Goal: Information Seeking & Learning: Learn about a topic

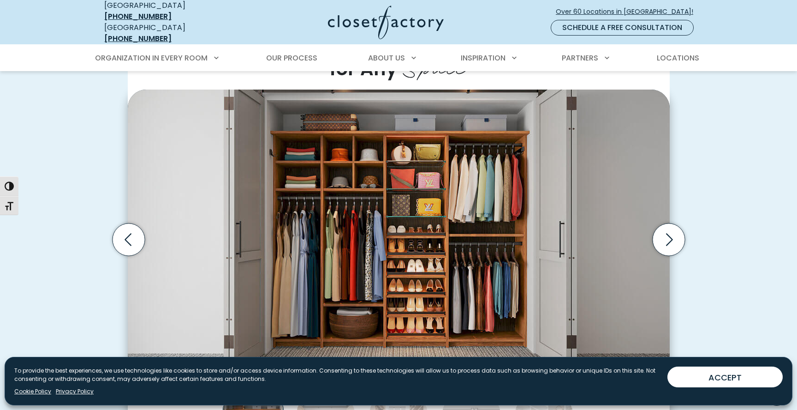
scroll to position [249, 0]
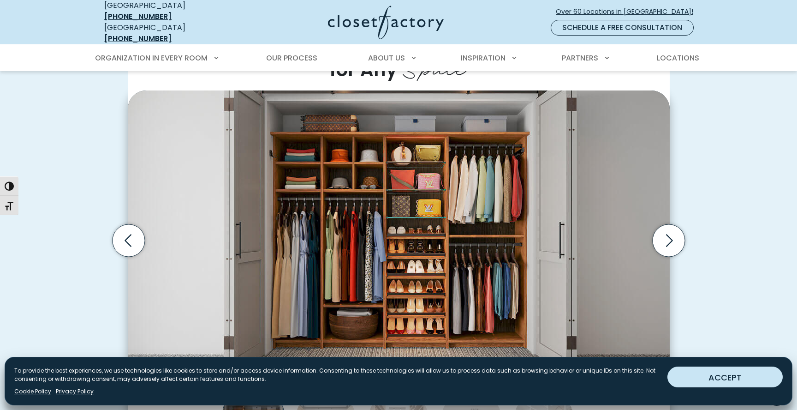
click at [691, 384] on button "ACCEPT" at bounding box center [724, 376] width 115 height 21
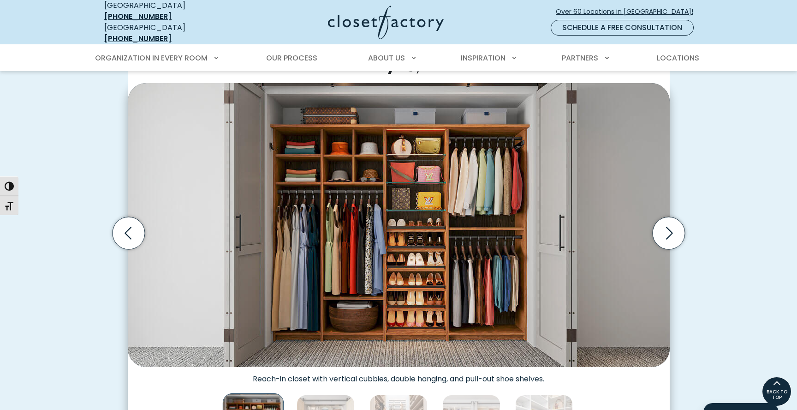
scroll to position [253, 0]
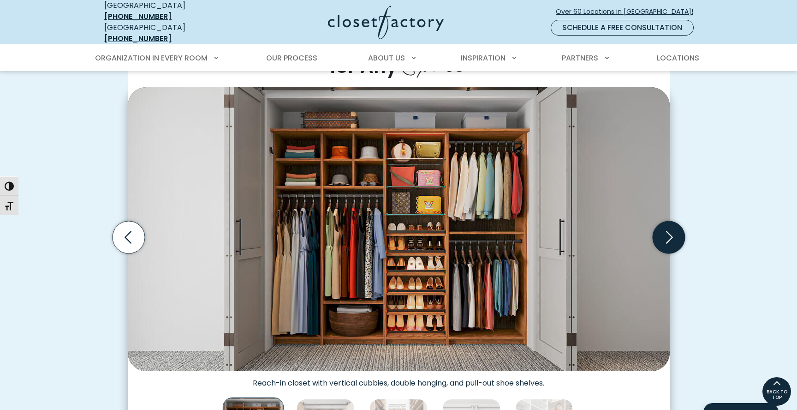
click at [659, 236] on icon "Next slide" at bounding box center [668, 237] width 32 height 32
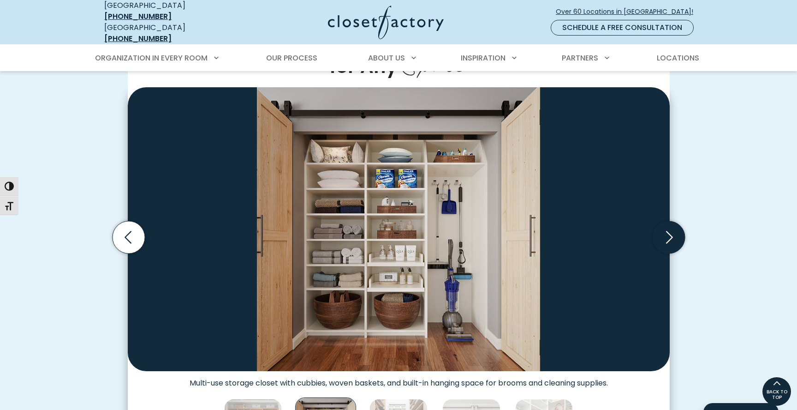
click at [659, 236] on icon "Next slide" at bounding box center [668, 237] width 32 height 32
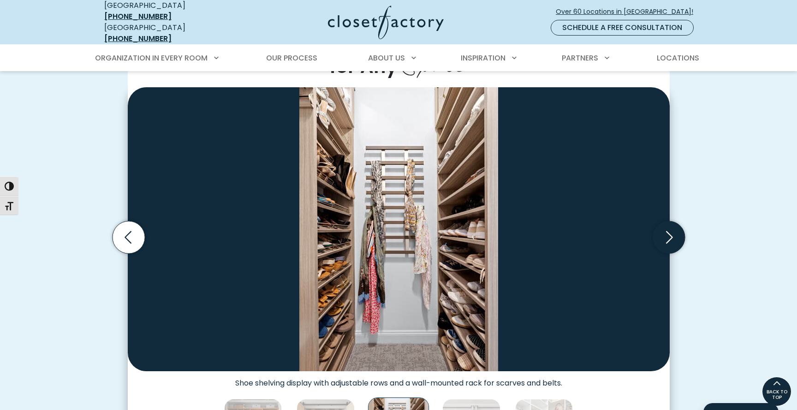
click at [659, 236] on icon "Next slide" at bounding box center [668, 237] width 32 height 32
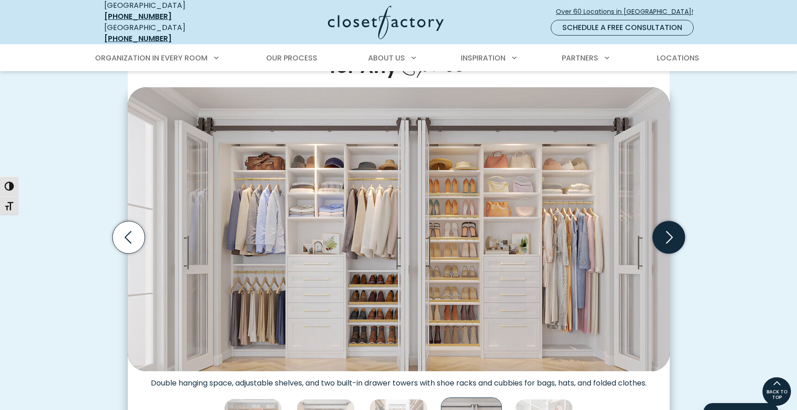
click at [659, 236] on icon "Next slide" at bounding box center [668, 237] width 32 height 32
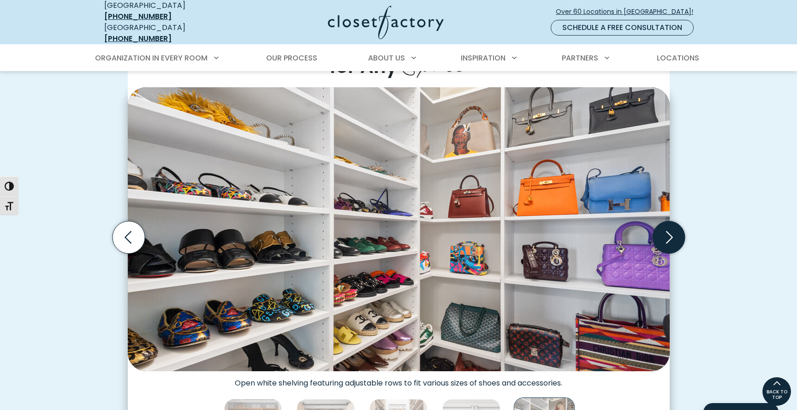
click at [659, 236] on icon "Next slide" at bounding box center [668, 237] width 32 height 32
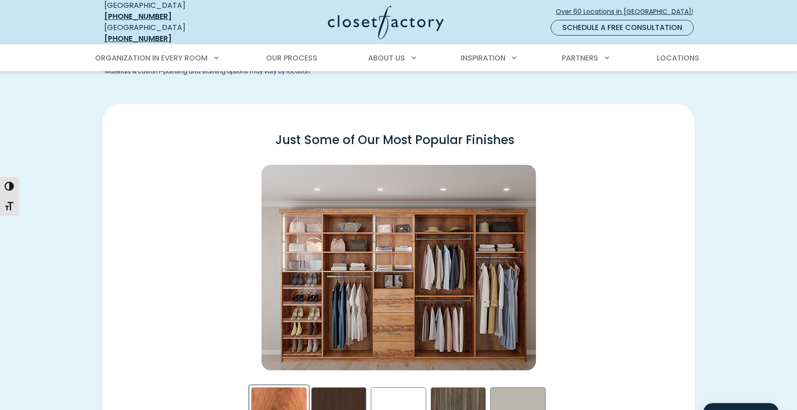
scroll to position [1258, 0]
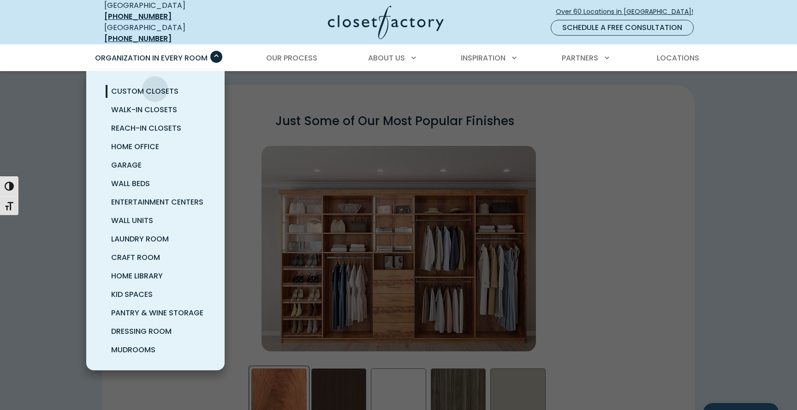
click at [155, 86] on span "Custom Closets" at bounding box center [144, 91] width 67 height 11
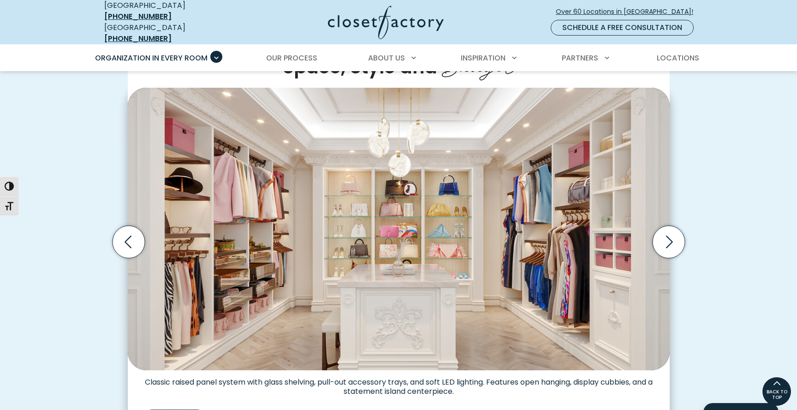
scroll to position [264, 0]
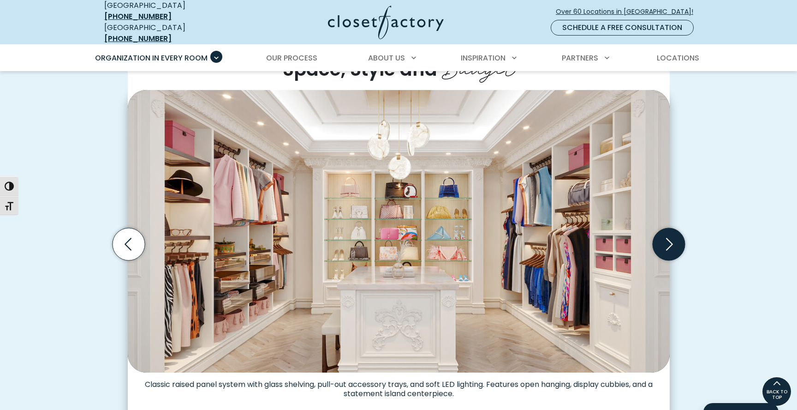
click at [668, 247] on icon "Next slide" at bounding box center [668, 244] width 32 height 32
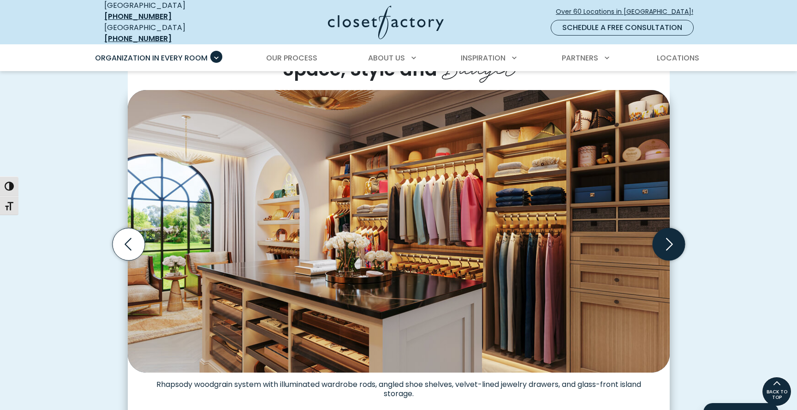
click at [668, 247] on icon "Next slide" at bounding box center [668, 244] width 32 height 32
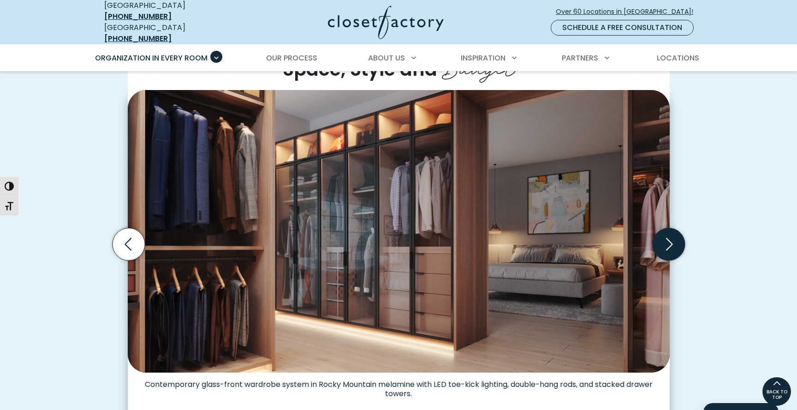
click at [668, 247] on icon "Next slide" at bounding box center [668, 244] width 32 height 32
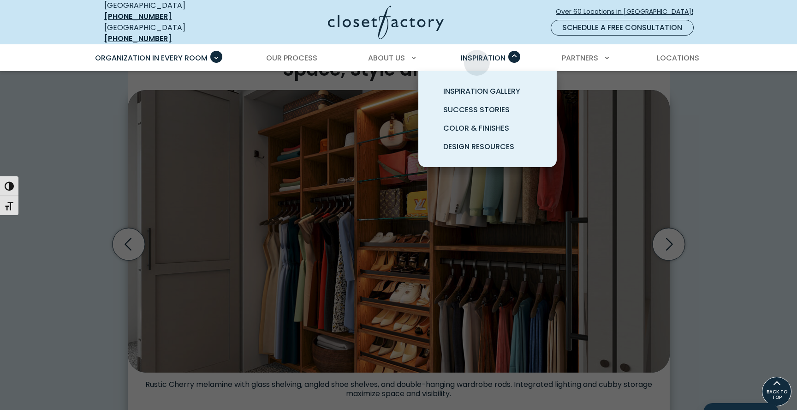
click at [477, 56] on span "Inspiration" at bounding box center [483, 58] width 45 height 11
click at [478, 86] on span "Inspiration Gallery" at bounding box center [481, 91] width 77 height 11
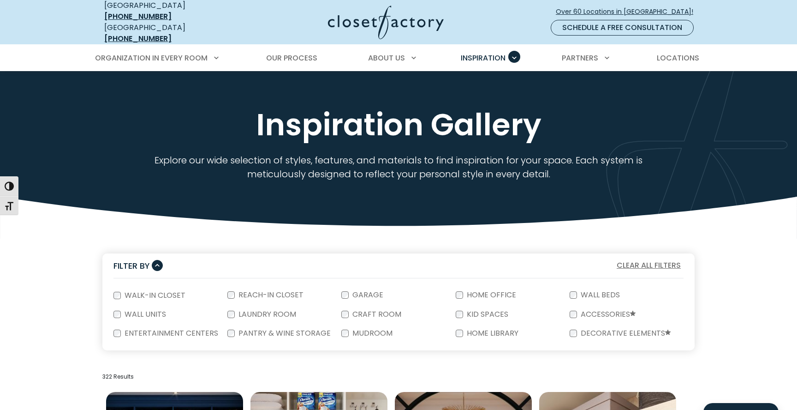
scroll to position [9, 0]
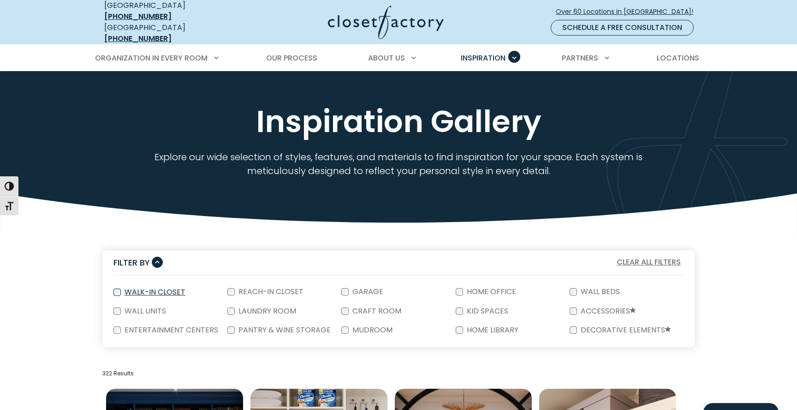
click at [154, 288] on label "Walk-In Closet" at bounding box center [154, 291] width 66 height 7
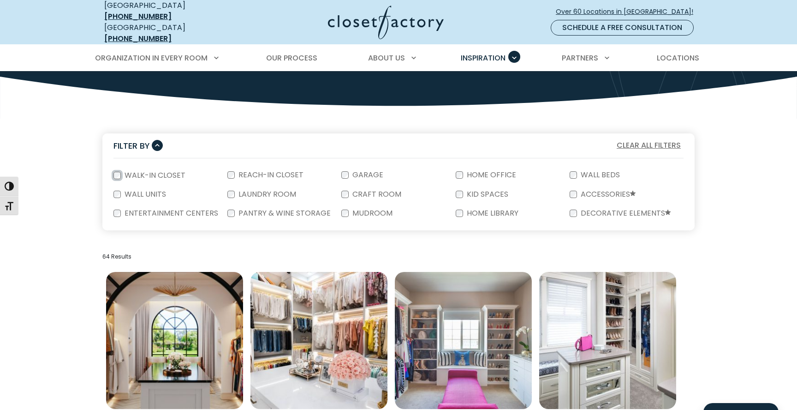
scroll to position [118, 0]
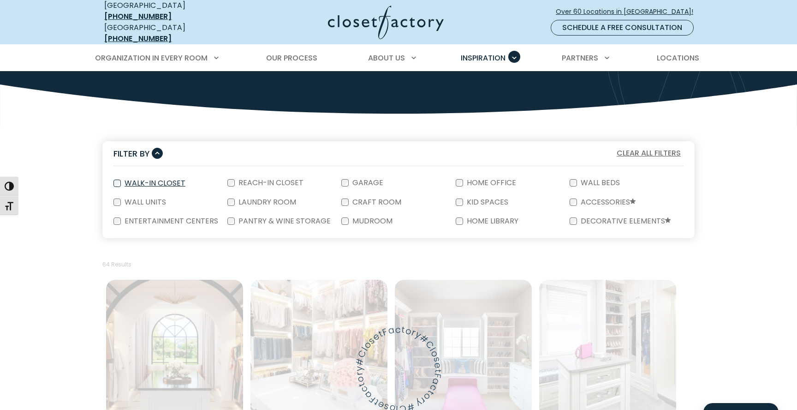
click at [114, 180] on div "Walk-In Closet" at bounding box center [170, 182] width 114 height 19
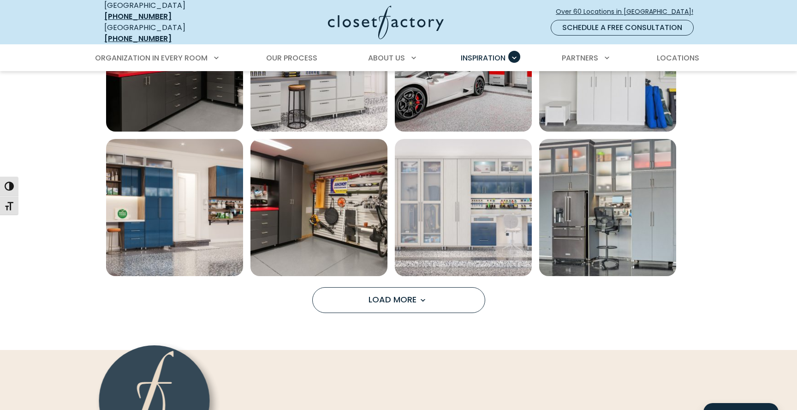
scroll to position [692, 0]
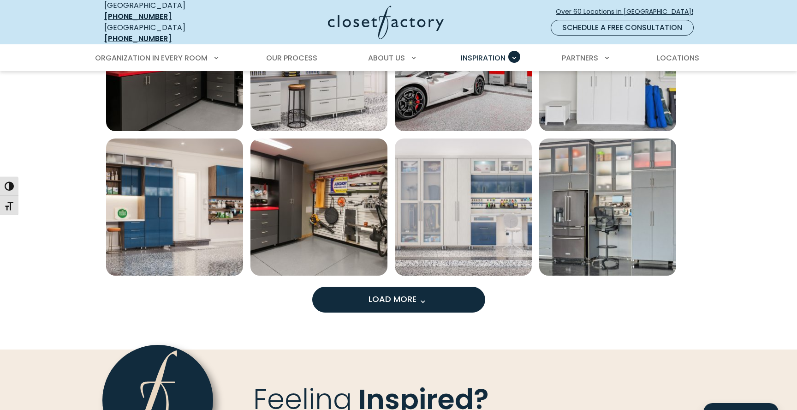
click at [356, 295] on button "Load More" at bounding box center [398, 299] width 173 height 26
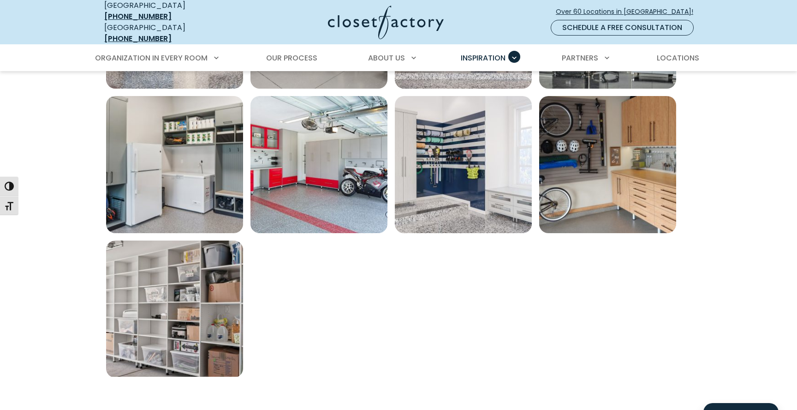
scroll to position [881, 0]
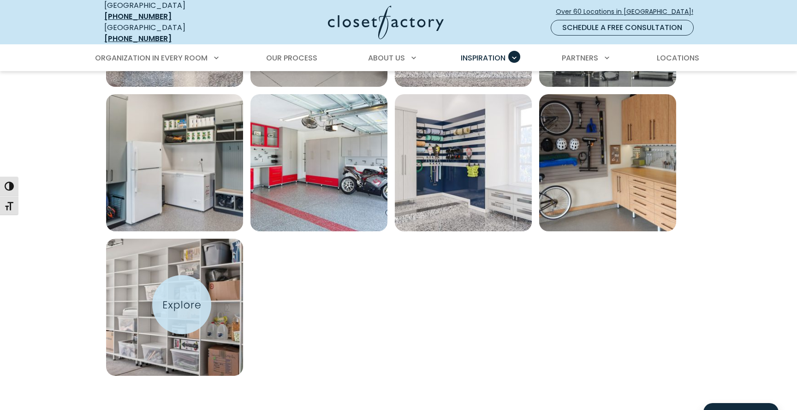
click at [182, 304] on img "Open inspiration gallery to preview enlarged image" at bounding box center [174, 306] width 137 height 137
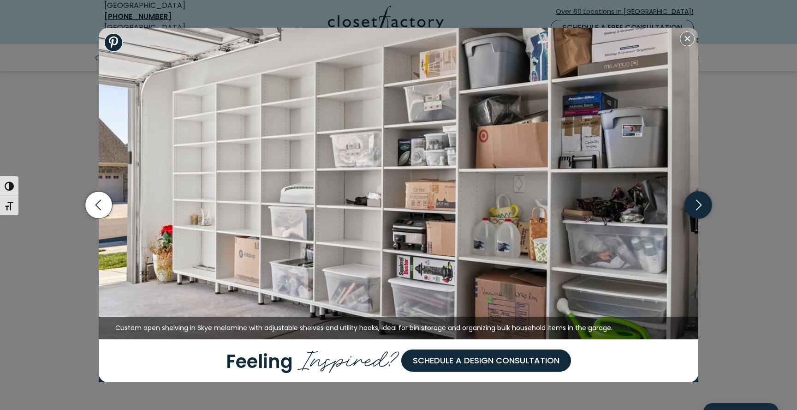
click at [700, 208] on icon "button" at bounding box center [698, 204] width 27 height 27
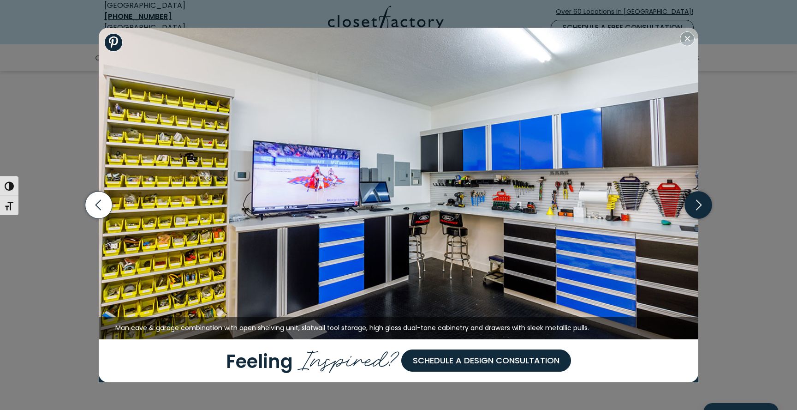
click at [700, 208] on icon "button" at bounding box center [698, 204] width 27 height 27
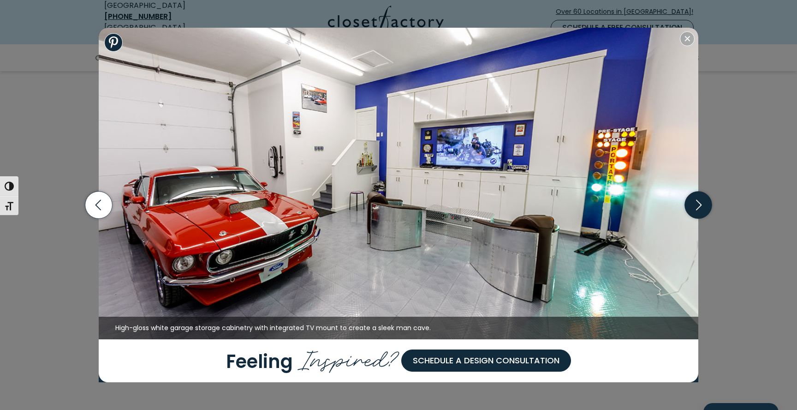
click at [700, 208] on icon "button" at bounding box center [698, 204] width 27 height 27
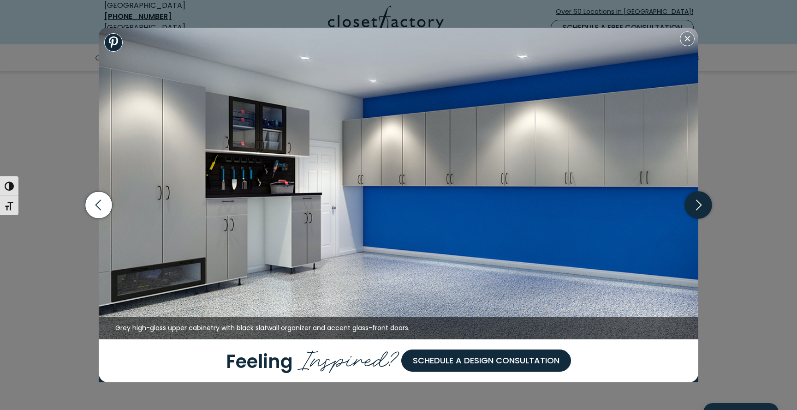
click at [700, 208] on icon "button" at bounding box center [698, 204] width 27 height 27
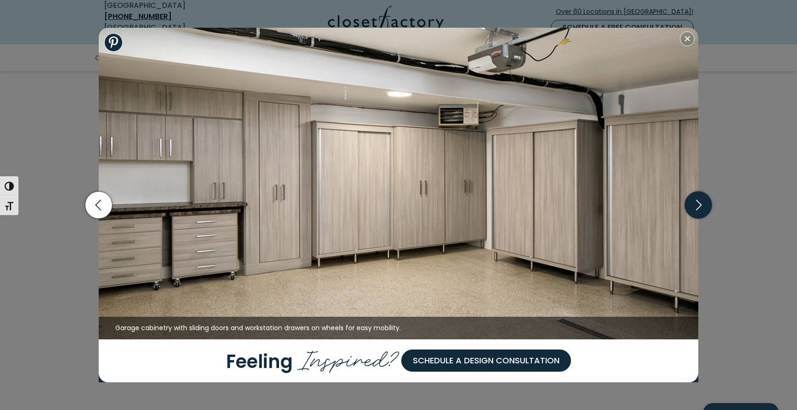
click at [700, 208] on icon "button" at bounding box center [698, 204] width 27 height 27
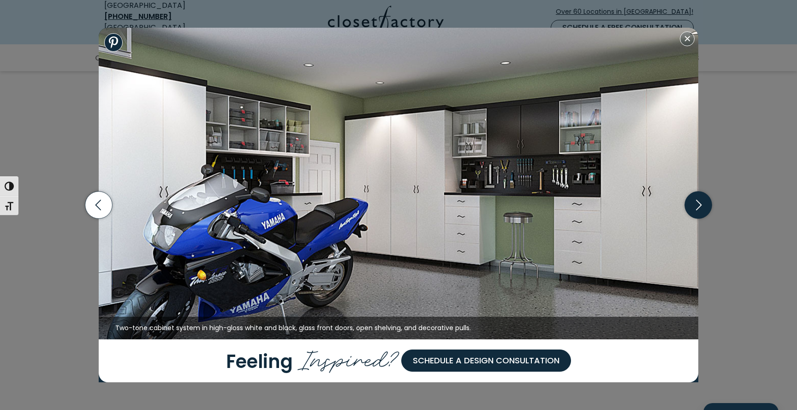
click at [700, 208] on icon "button" at bounding box center [698, 204] width 27 height 27
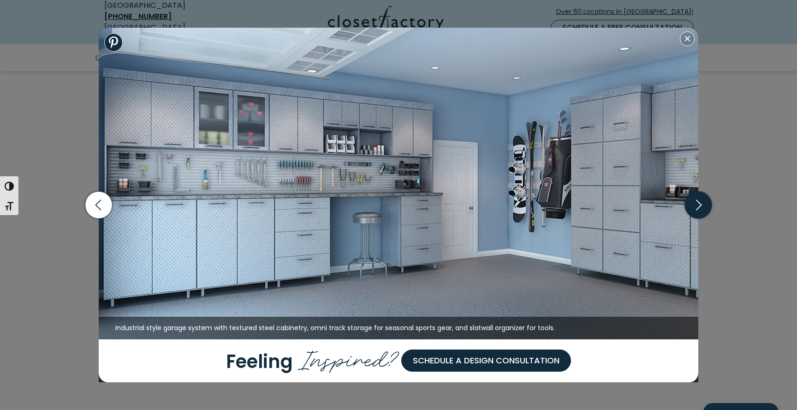
click at [700, 208] on icon "button" at bounding box center [698, 204] width 27 height 27
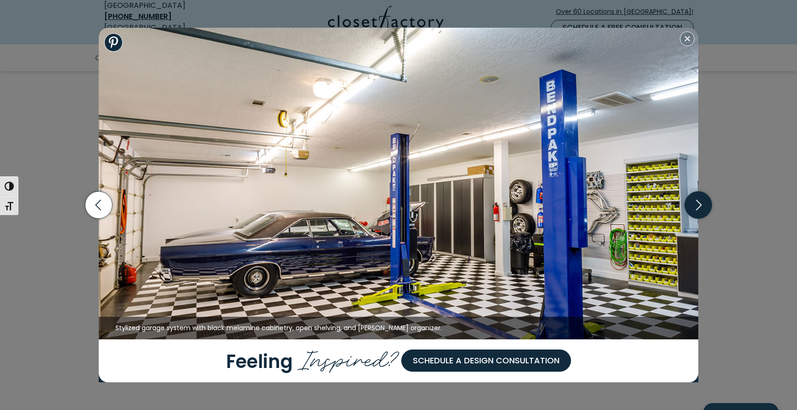
click at [700, 208] on icon "button" at bounding box center [698, 204] width 27 height 27
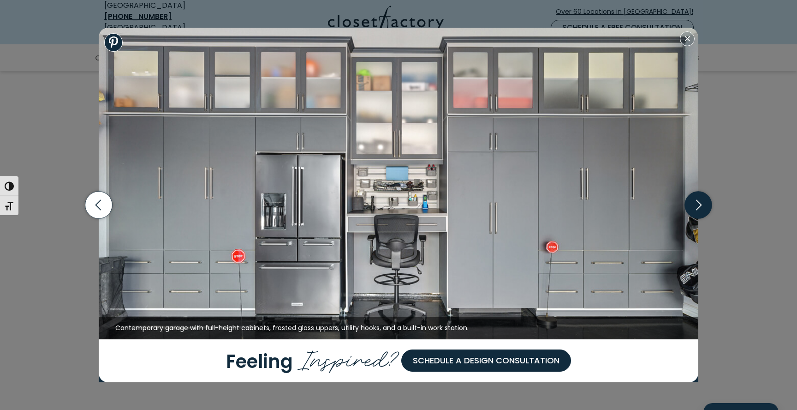
click at [700, 208] on icon "button" at bounding box center [698, 204] width 27 height 27
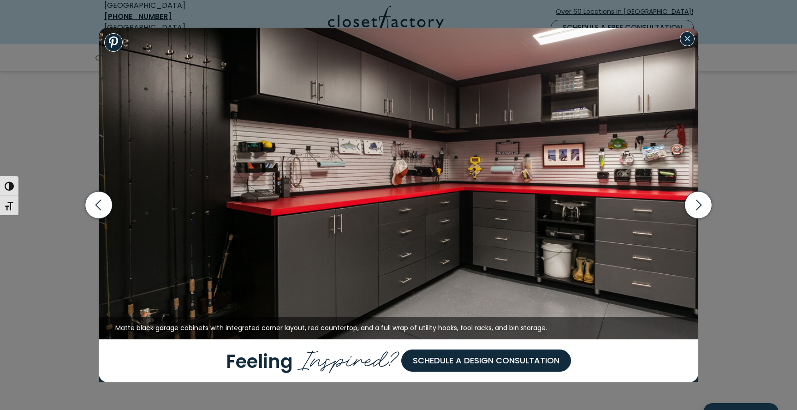
click at [689, 43] on button "Close modal" at bounding box center [687, 38] width 15 height 15
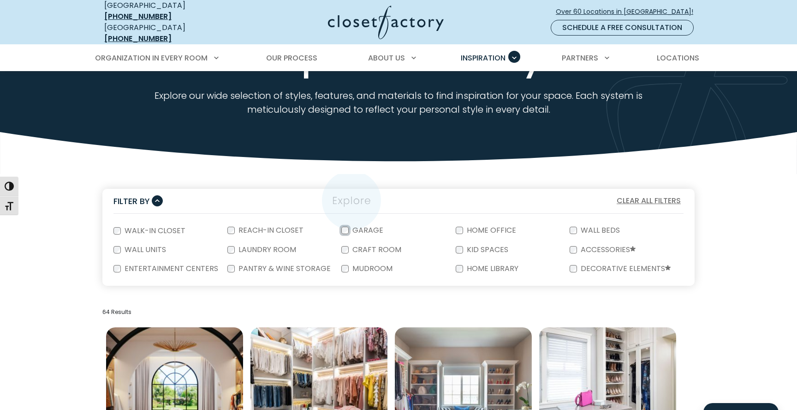
scroll to position [0, 0]
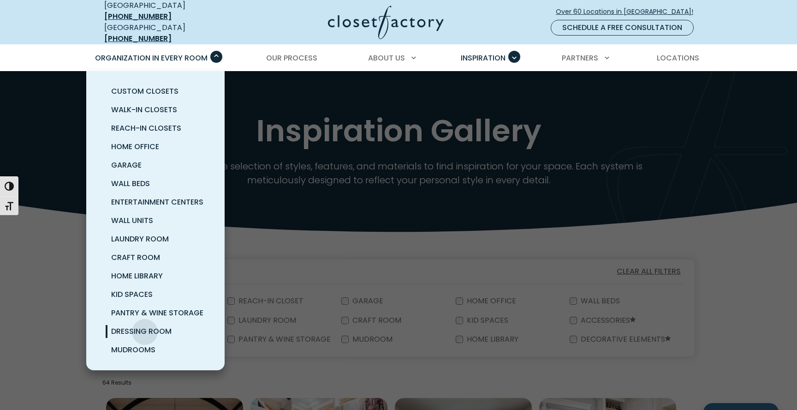
click at [145, 326] on span "Dressing Room" at bounding box center [141, 331] width 60 height 11
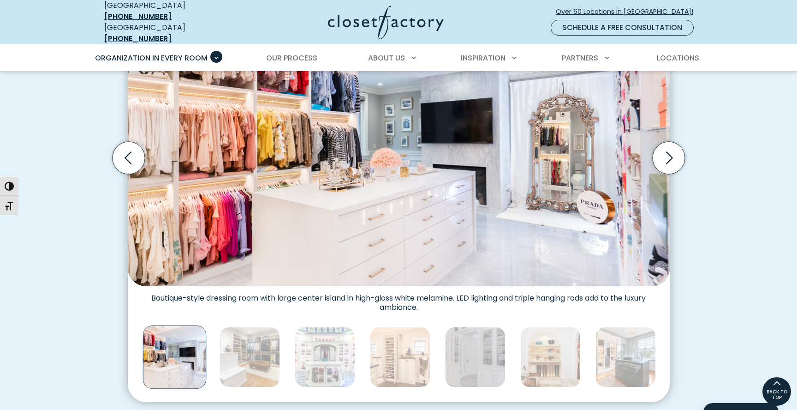
scroll to position [317, 0]
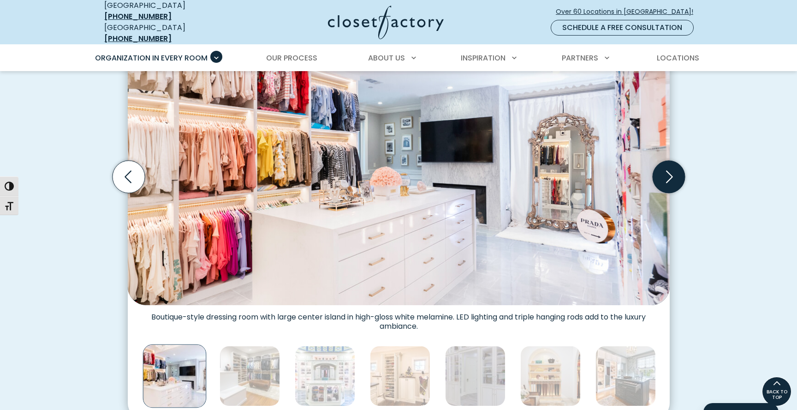
click at [668, 177] on icon "Next slide" at bounding box center [668, 176] width 32 height 32
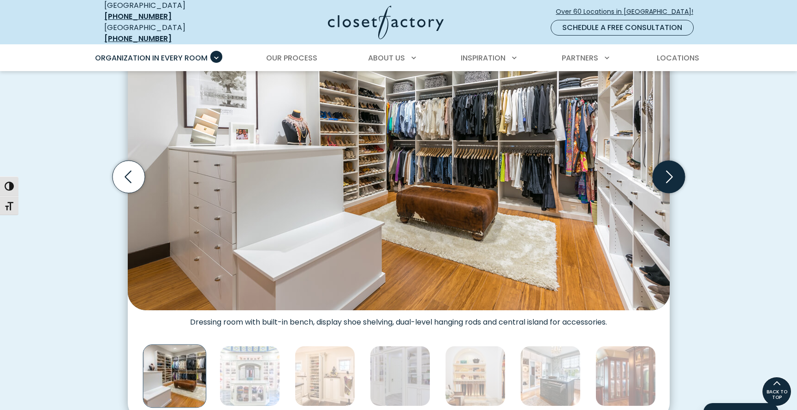
click at [668, 177] on icon "Next slide" at bounding box center [668, 176] width 32 height 32
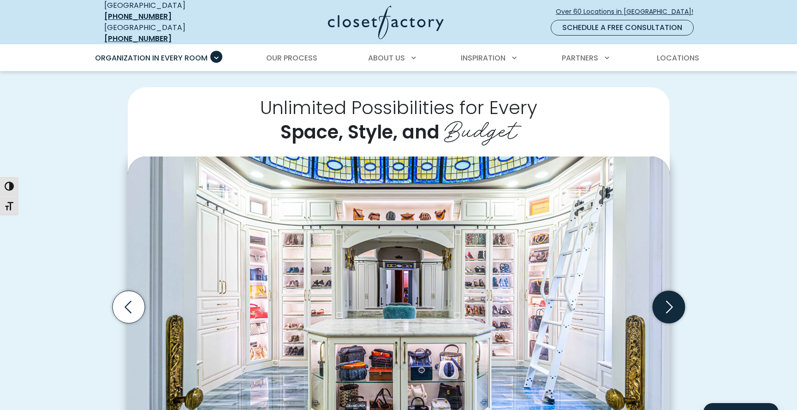
scroll to position [185, 0]
